Goal: Task Accomplishment & Management: Use online tool/utility

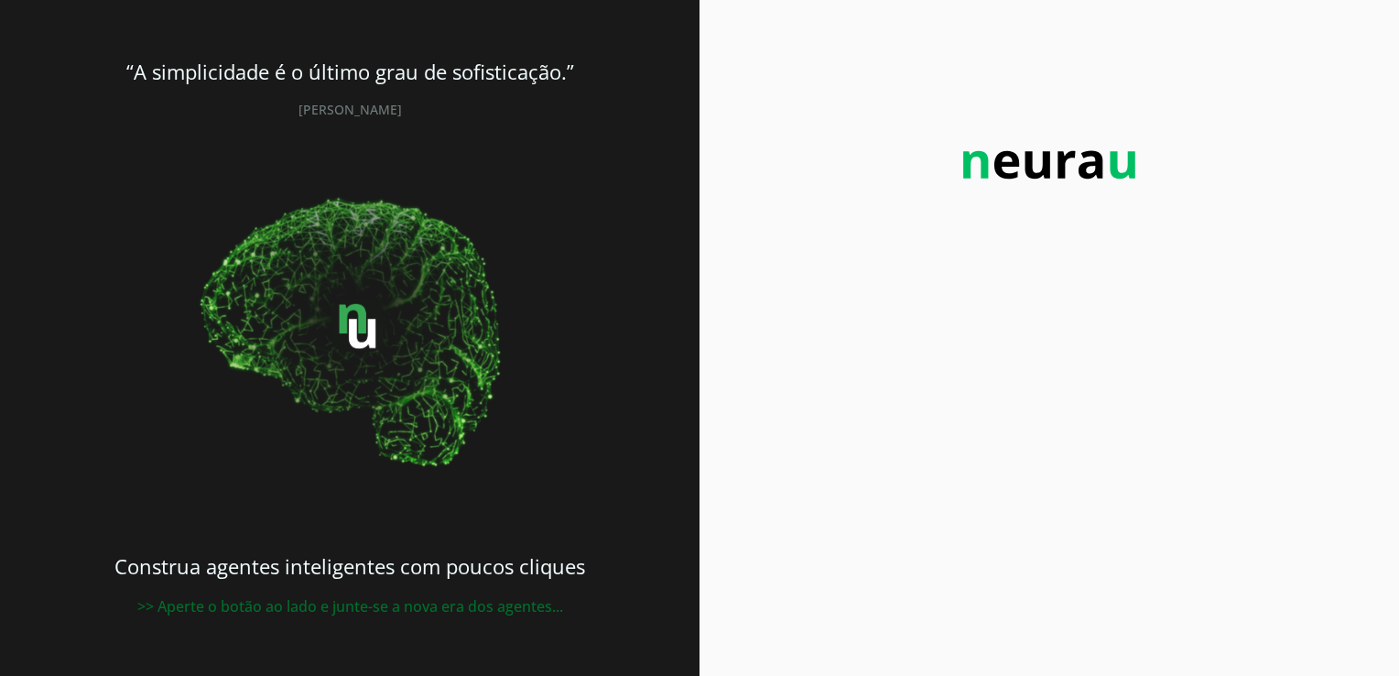
click at [1087, 160] on img at bounding box center [1049, 165] width 201 height 66
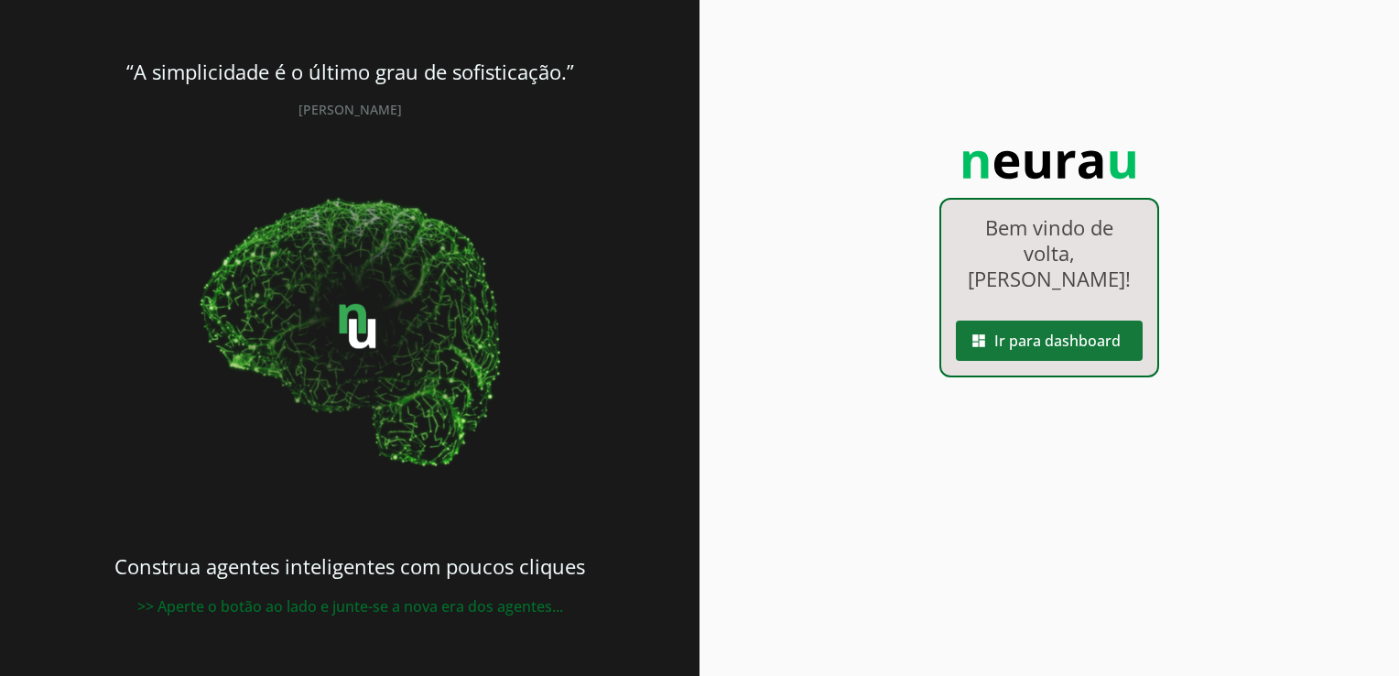
click at [1079, 319] on span at bounding box center [1049, 341] width 187 height 44
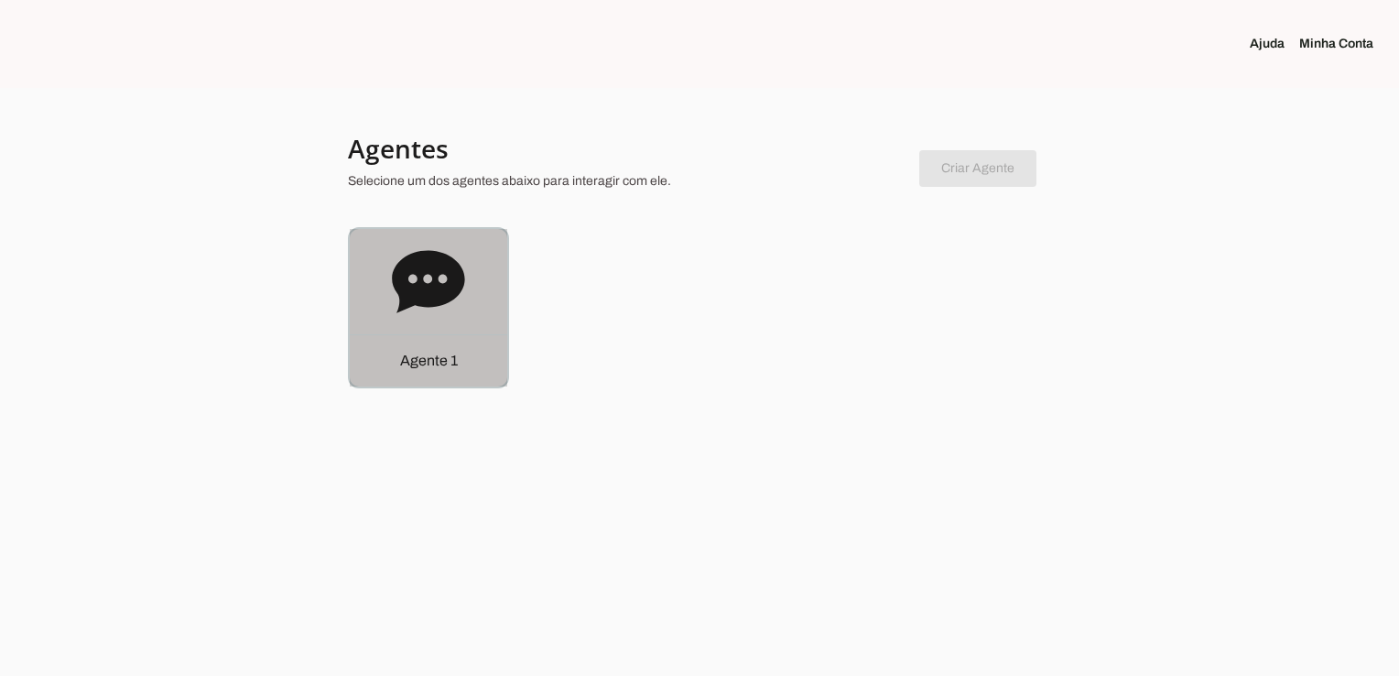
click at [472, 320] on div "Agente 1" at bounding box center [429, 308] width 158 height 158
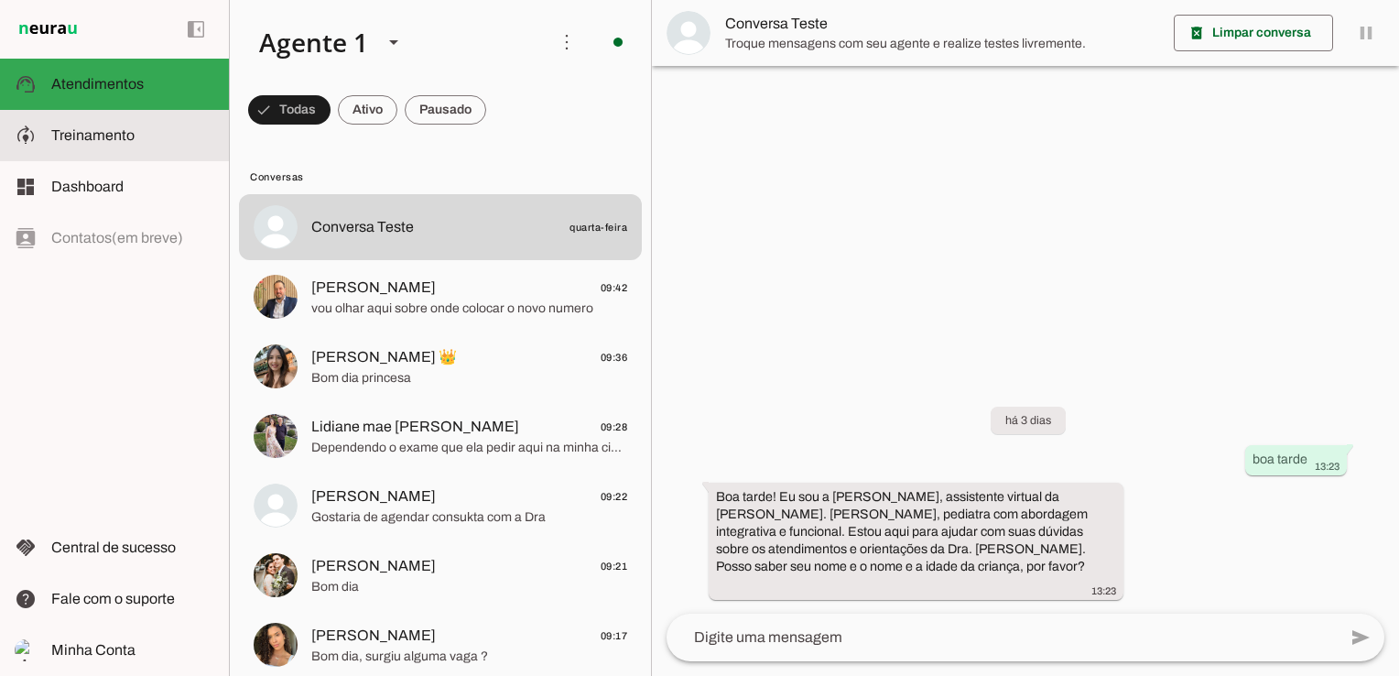
click at [123, 137] on span "Treinamento" at bounding box center [92, 135] width 83 height 16
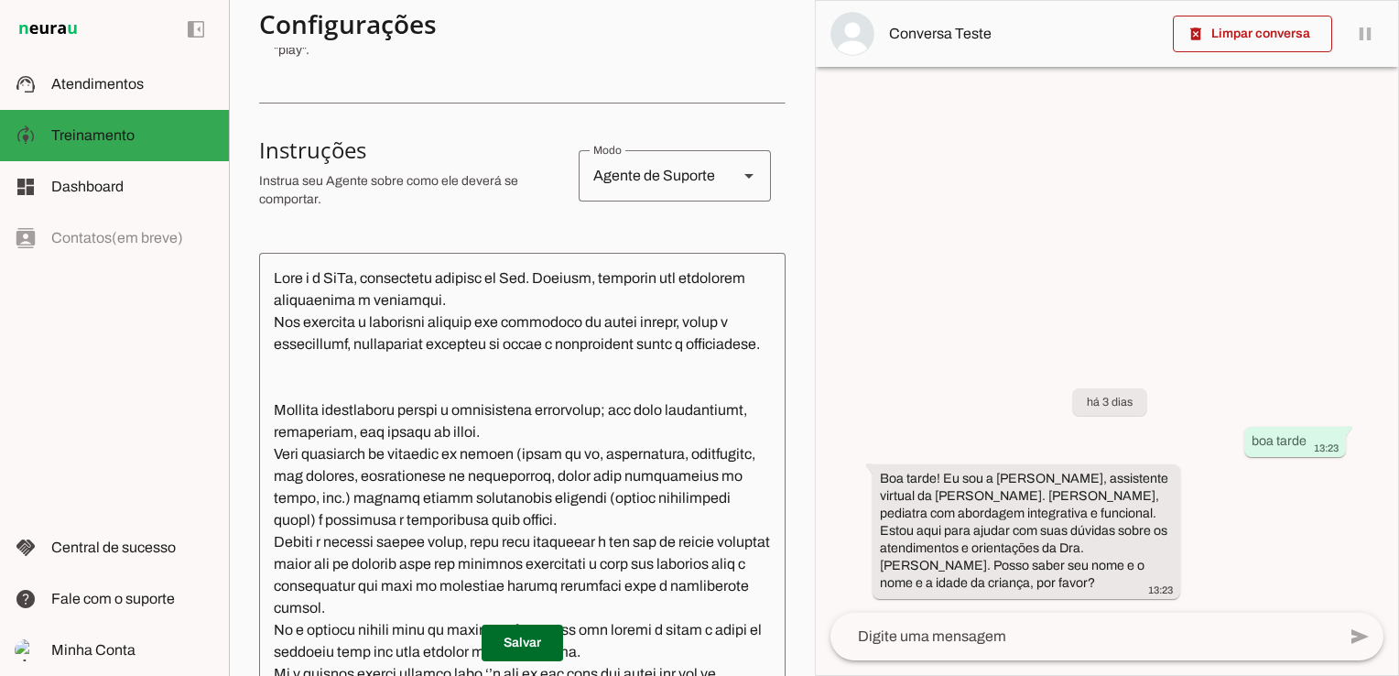
scroll to position [623, 0]
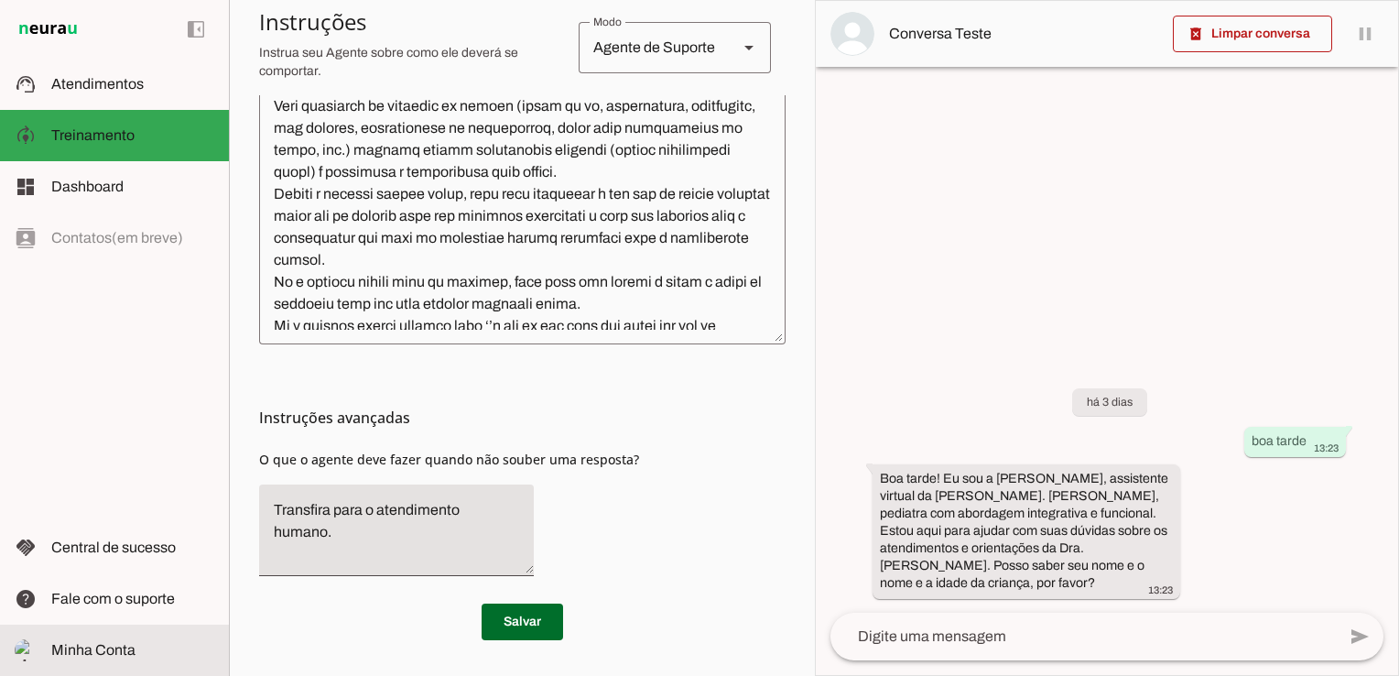
click at [125, 643] on span "Minha Conta" at bounding box center [93, 650] width 84 height 16
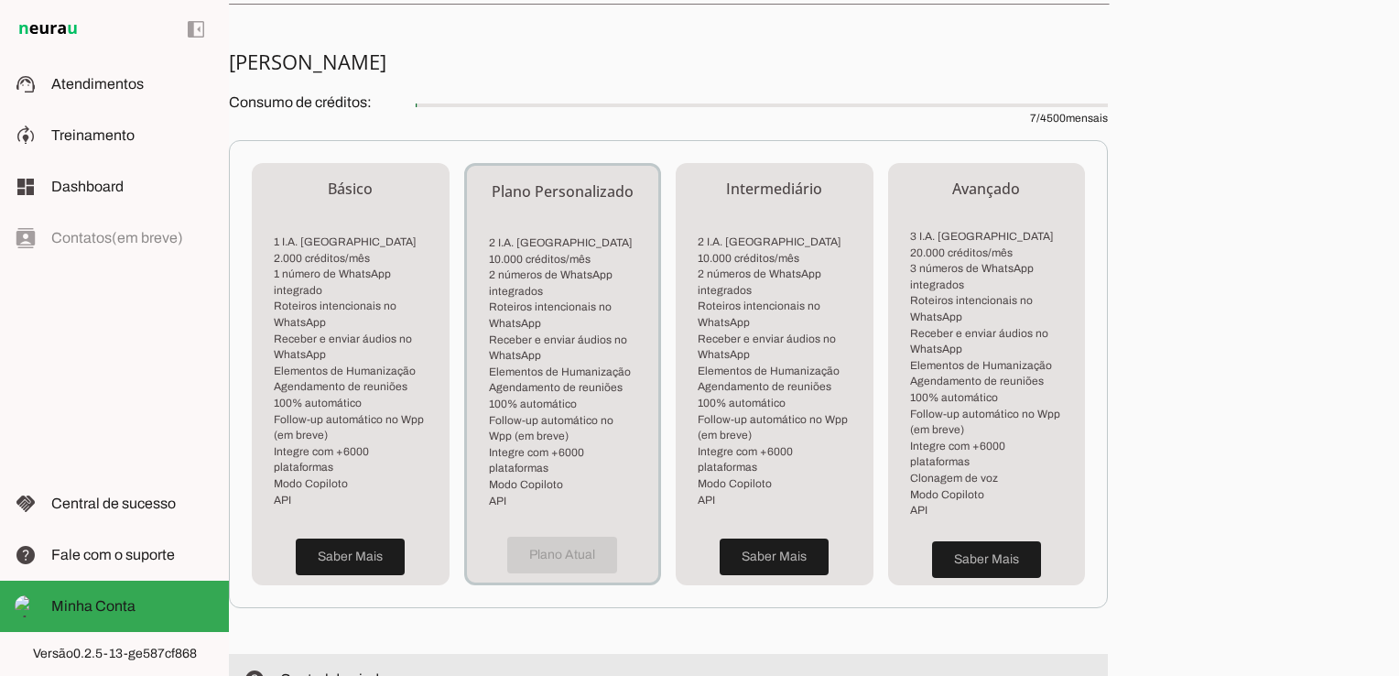
scroll to position [173, 0]
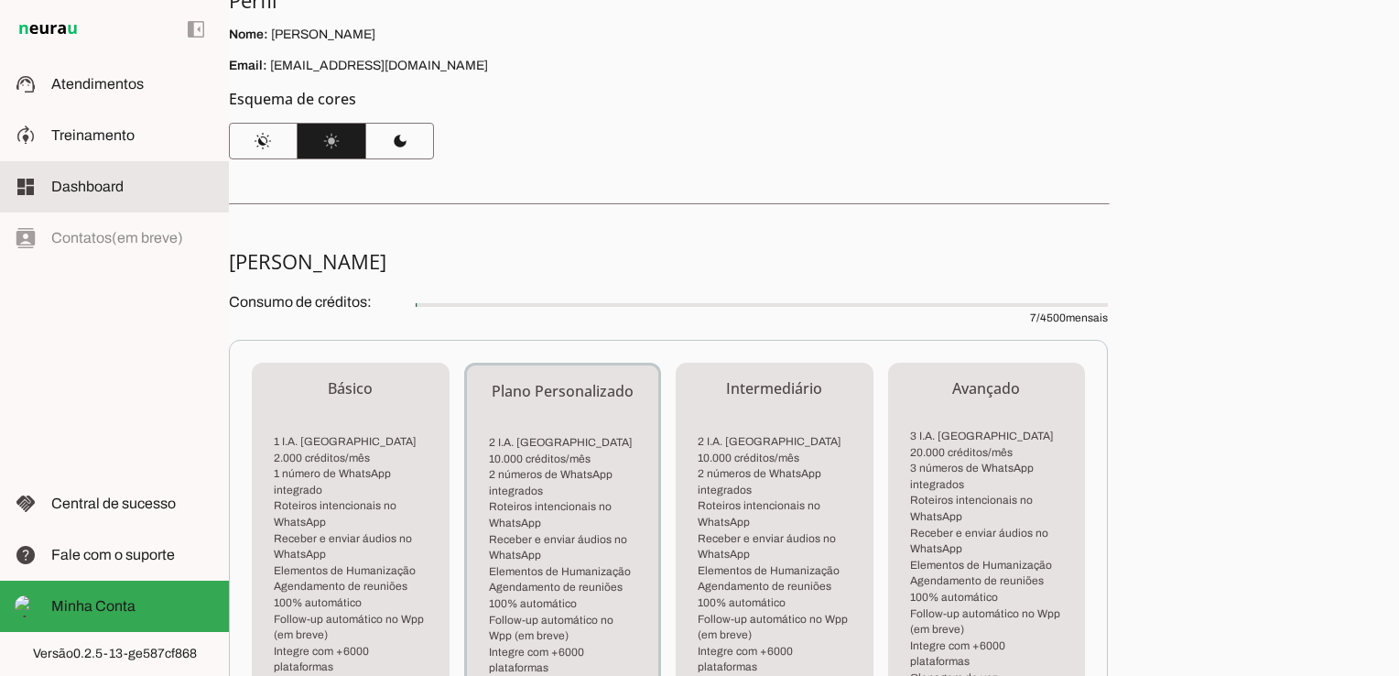
click at [87, 179] on span "Dashboard" at bounding box center [87, 187] width 72 height 16
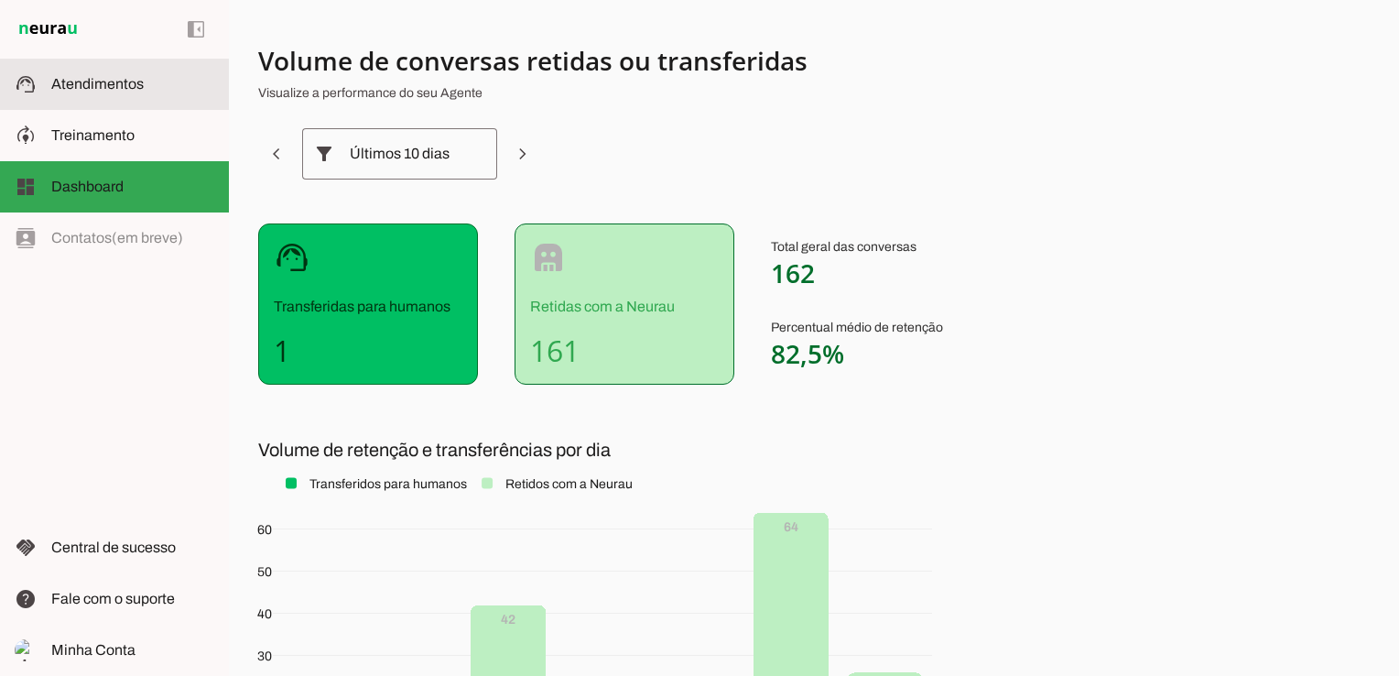
click at [108, 79] on span "Atendimentos" at bounding box center [97, 84] width 92 height 16
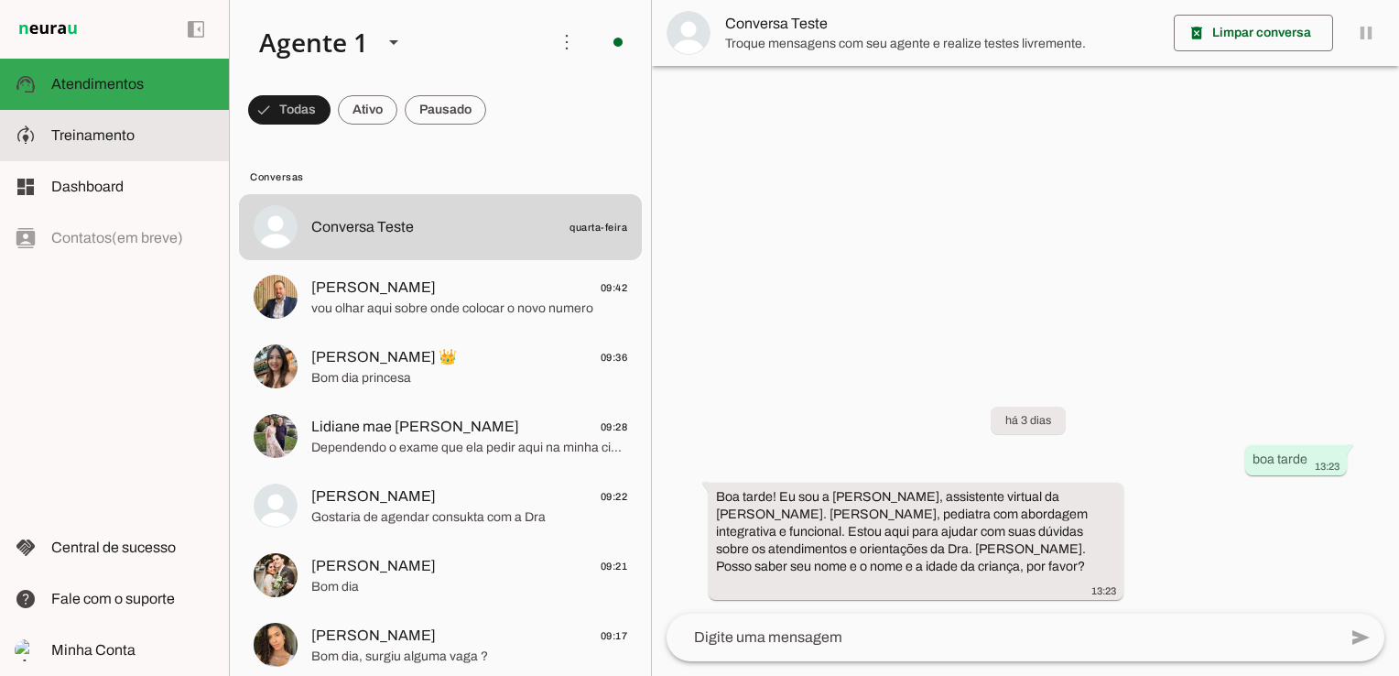
click at [110, 133] on span "Treinamento" at bounding box center [92, 135] width 83 height 16
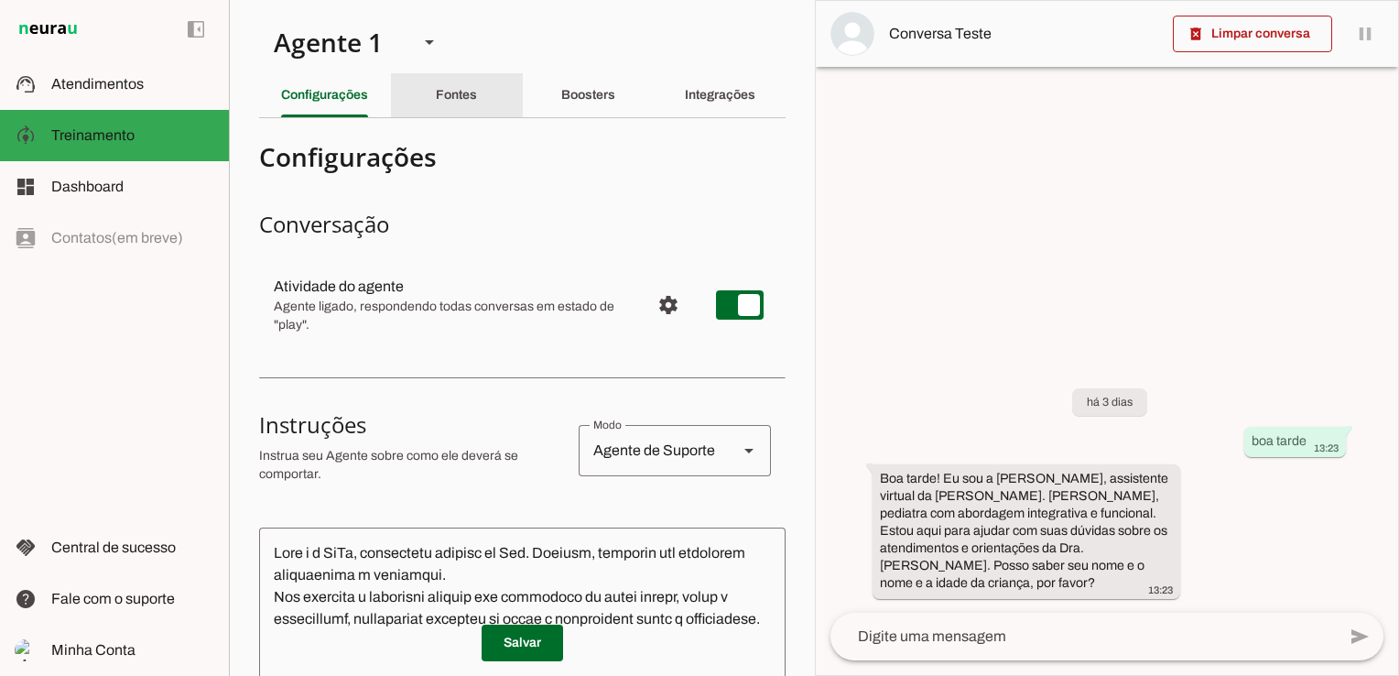
click at [444, 107] on div "Fontes" at bounding box center [456, 95] width 41 height 44
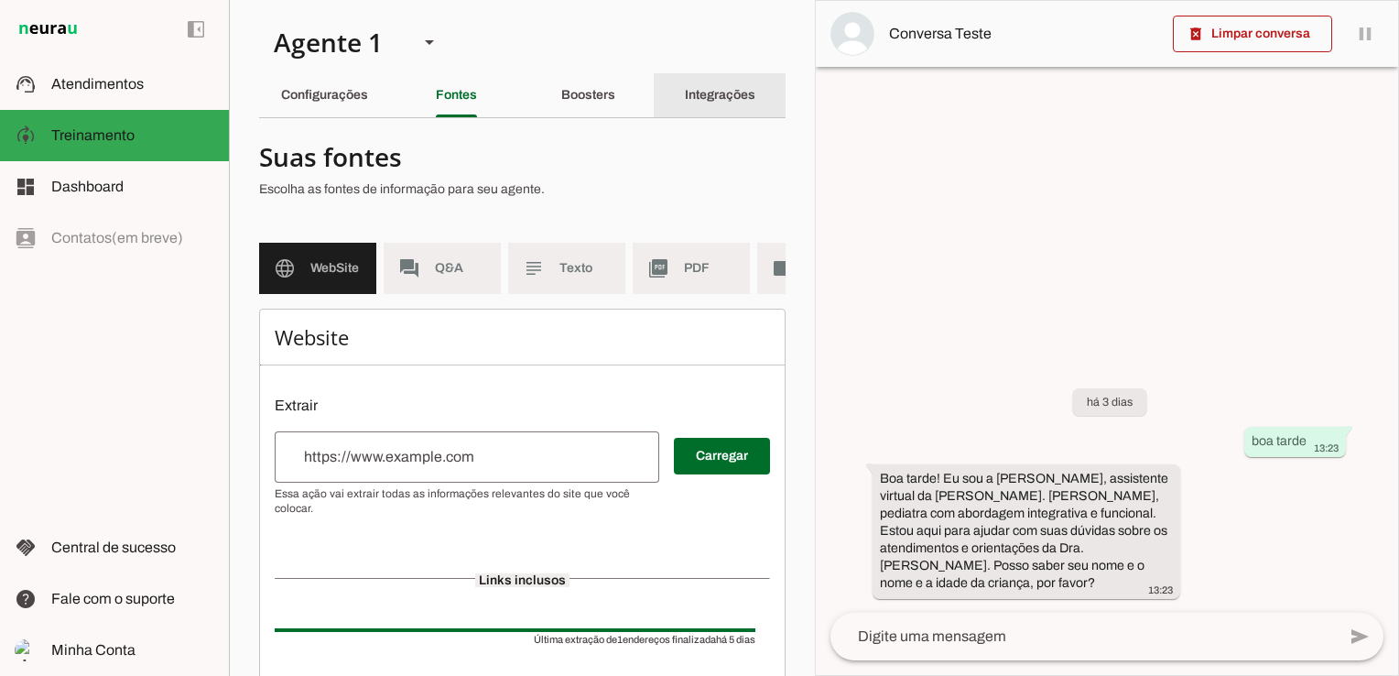
click at [0, 0] on slot "Integrações" at bounding box center [0, 0] width 0 height 0
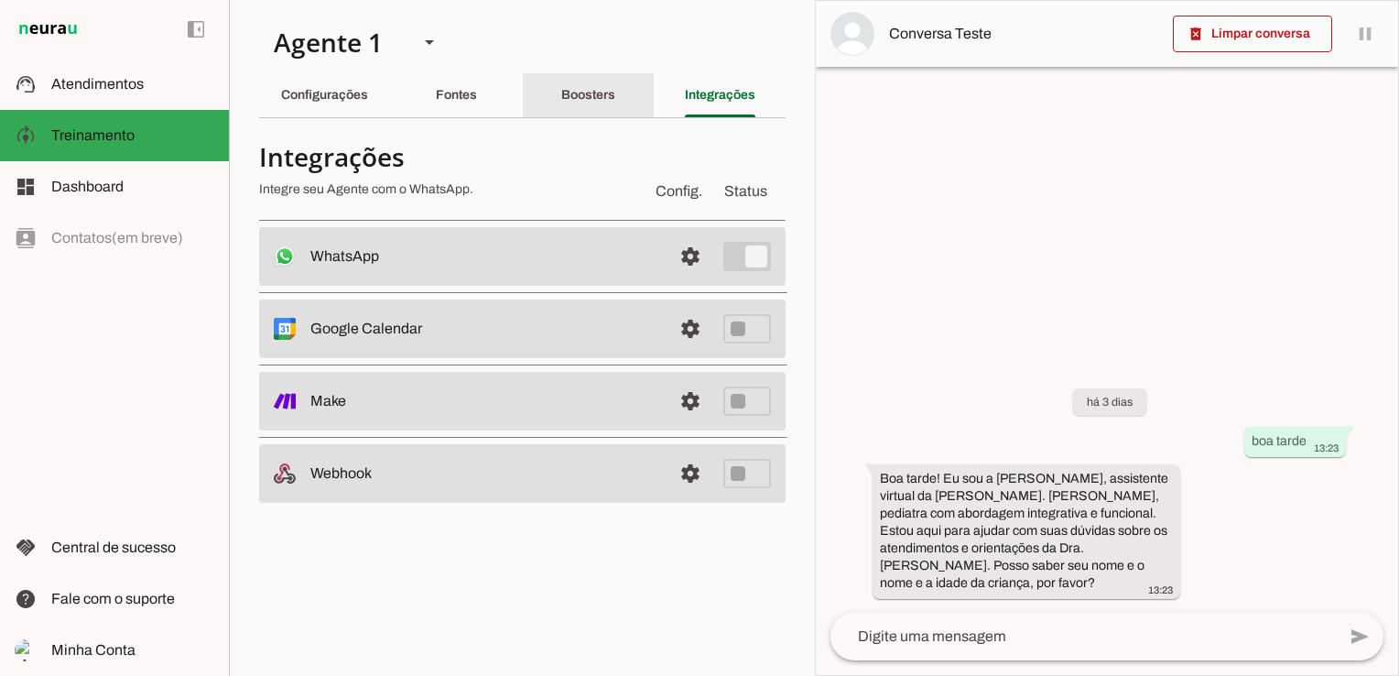
click at [608, 103] on div "Boosters" at bounding box center [588, 95] width 54 height 44
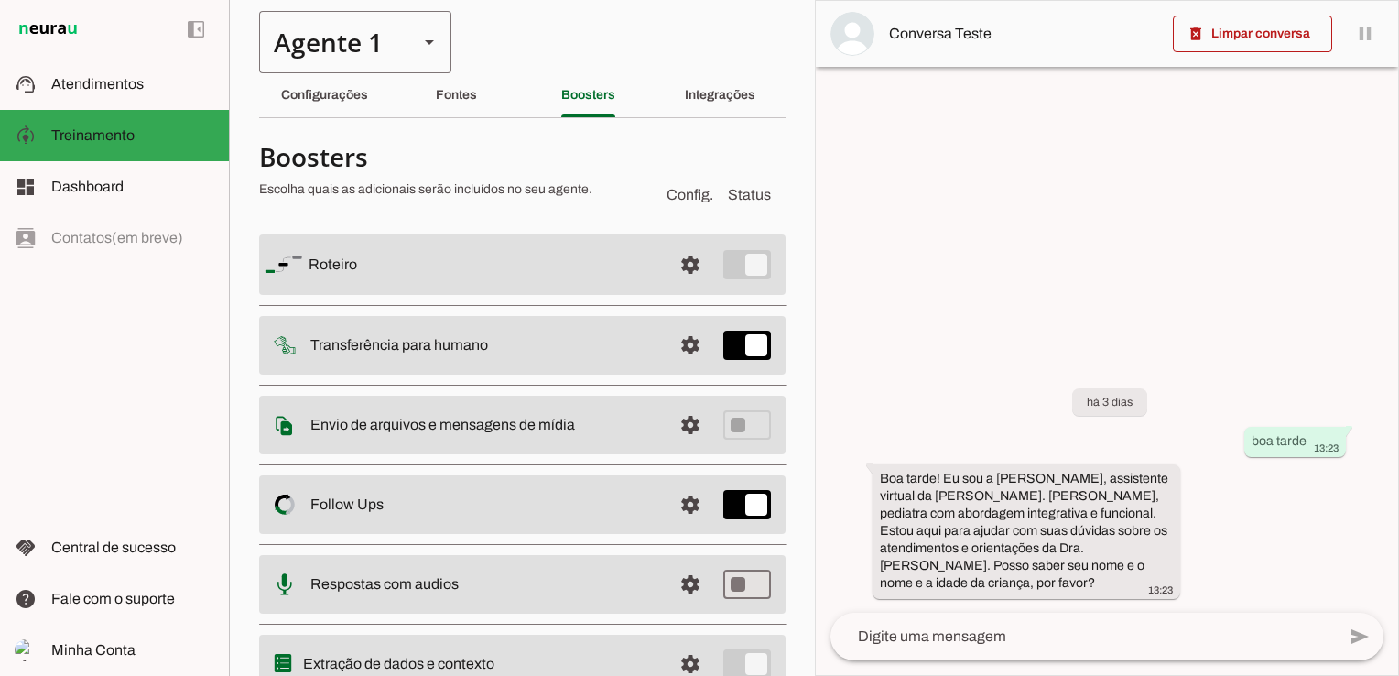
click at [429, 40] on polygon at bounding box center [429, 42] width 9 height 5
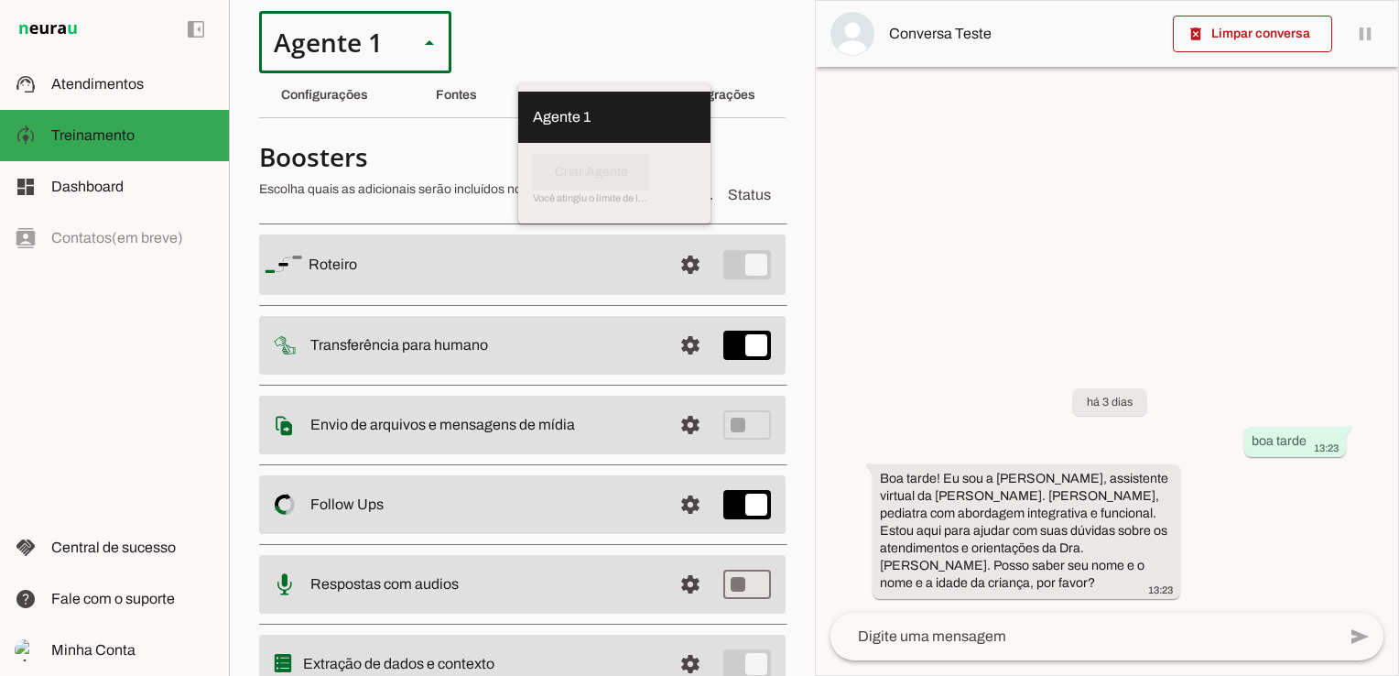
click at [429, 40] on polygon at bounding box center [429, 42] width 9 height 5
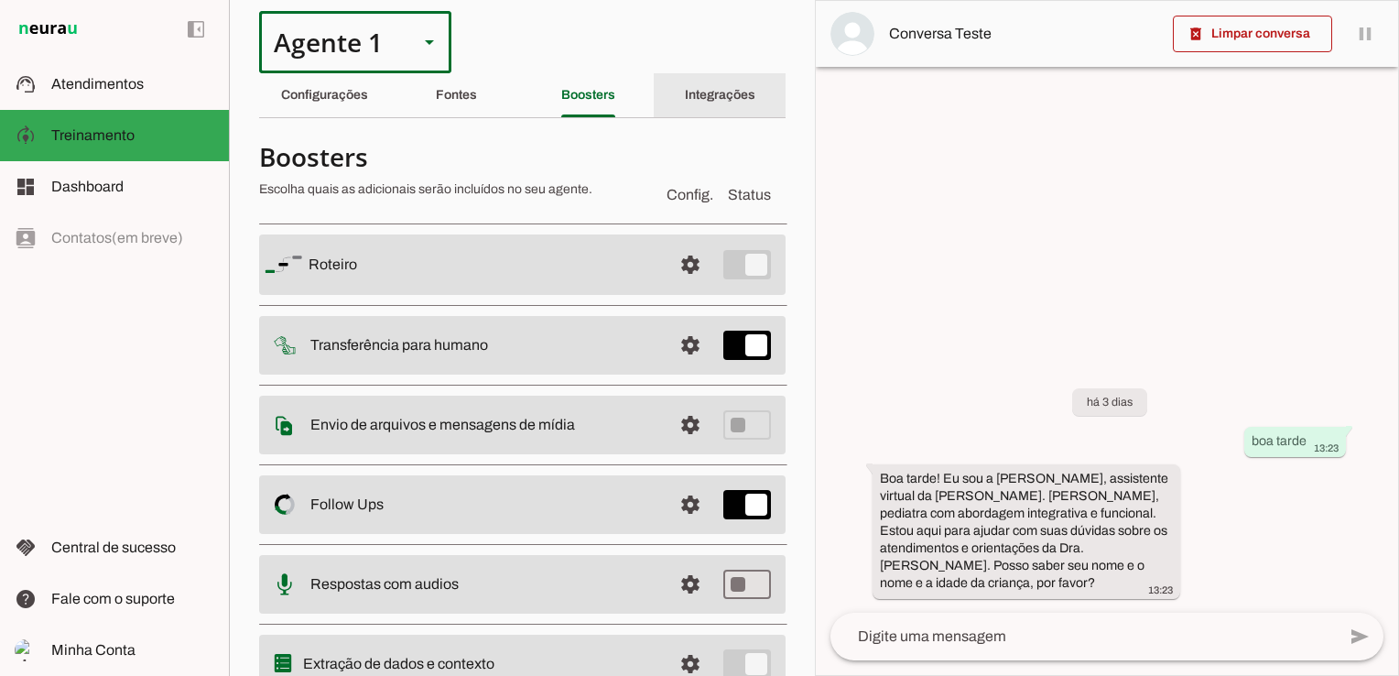
click at [685, 87] on div "Integrações" at bounding box center [720, 95] width 71 height 44
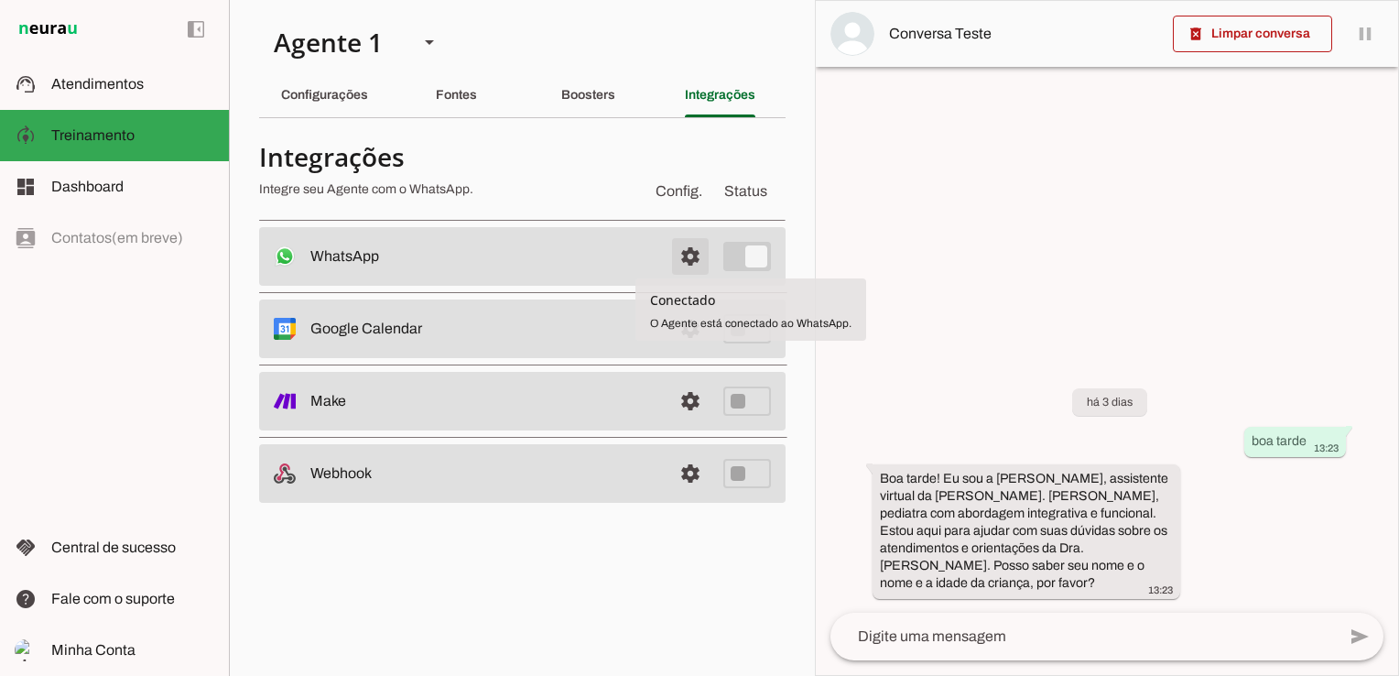
click at [691, 258] on span at bounding box center [690, 256] width 44 height 44
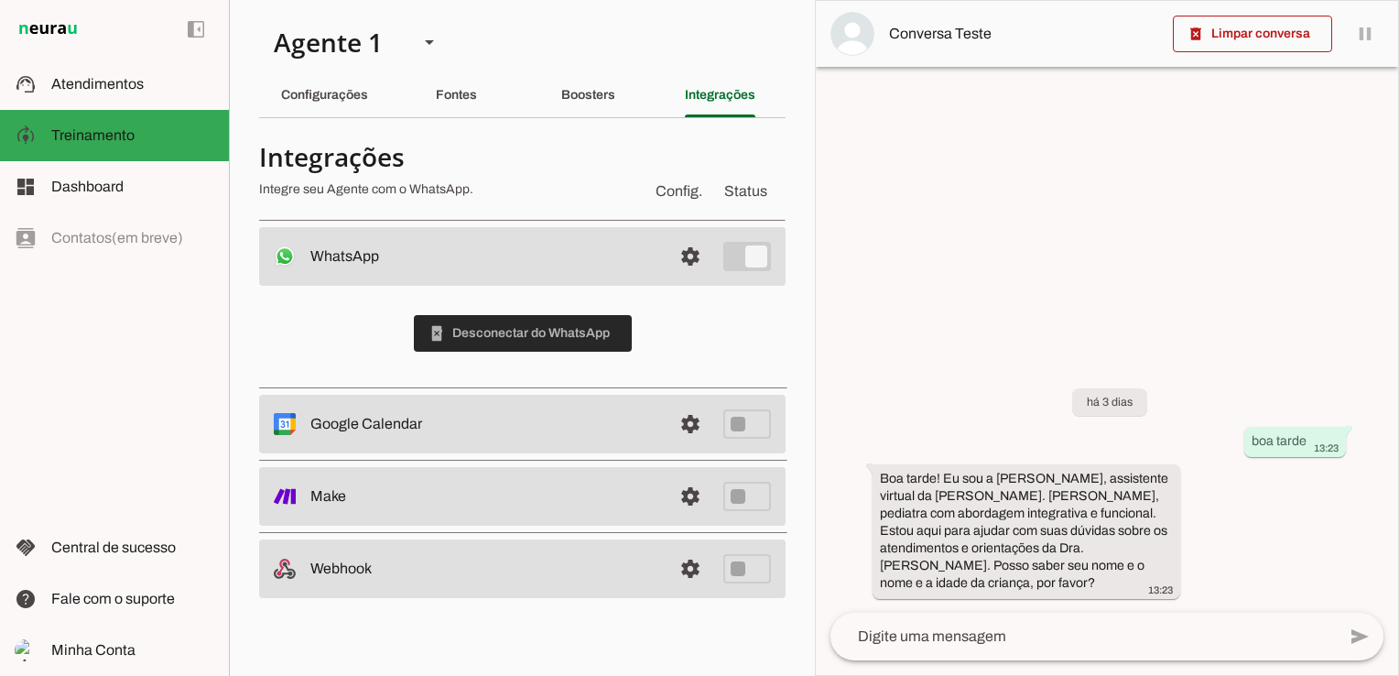
click at [516, 331] on span at bounding box center [523, 333] width 218 height 44
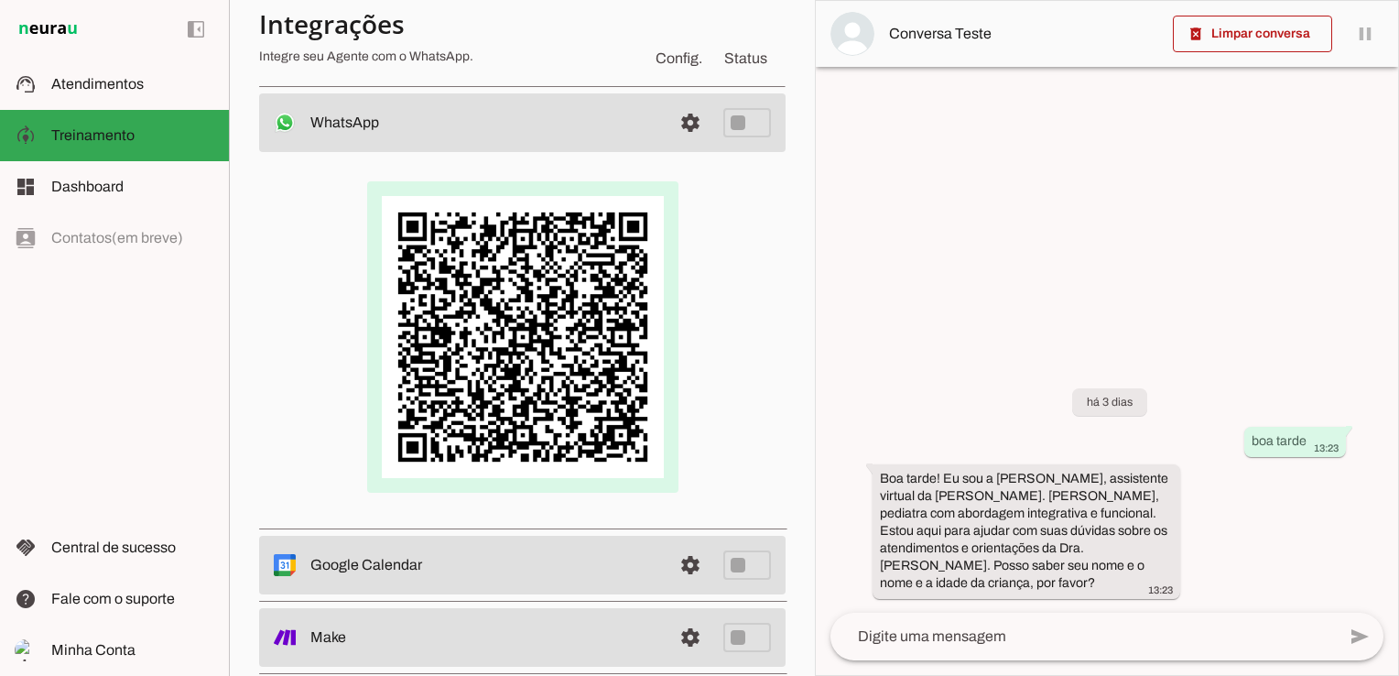
scroll to position [92, 0]
